Goal: Task Accomplishment & Management: Manage account settings

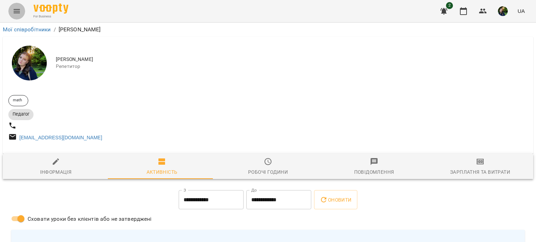
click at [17, 12] on icon "Menu" at bounding box center [17, 11] width 8 height 8
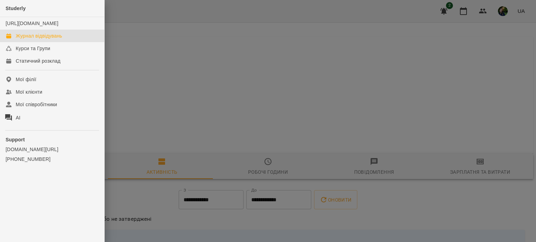
click at [46, 42] on link "Журнал відвідувань" at bounding box center [52, 36] width 104 height 13
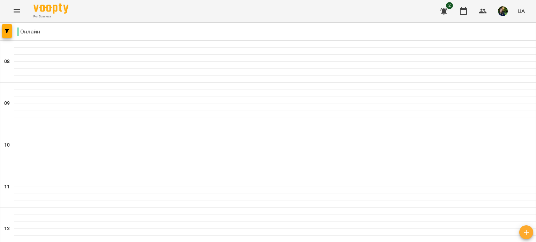
drag, startPoint x: 239, startPoint y: 129, endPoint x: 192, endPoint y: 112, distance: 50.8
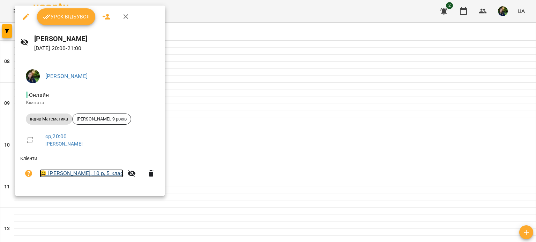
click at [75, 174] on link "😀 [PERSON_NAME], 10 р, 5 клас" at bounding box center [81, 174] width 83 height 8
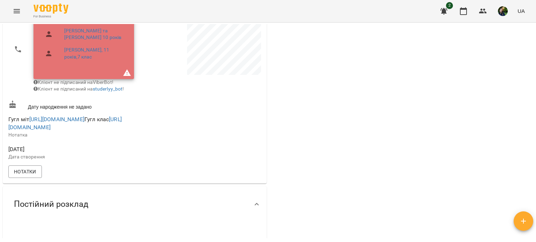
scroll to position [146, 0]
